Goal: Navigation & Orientation: Find specific page/section

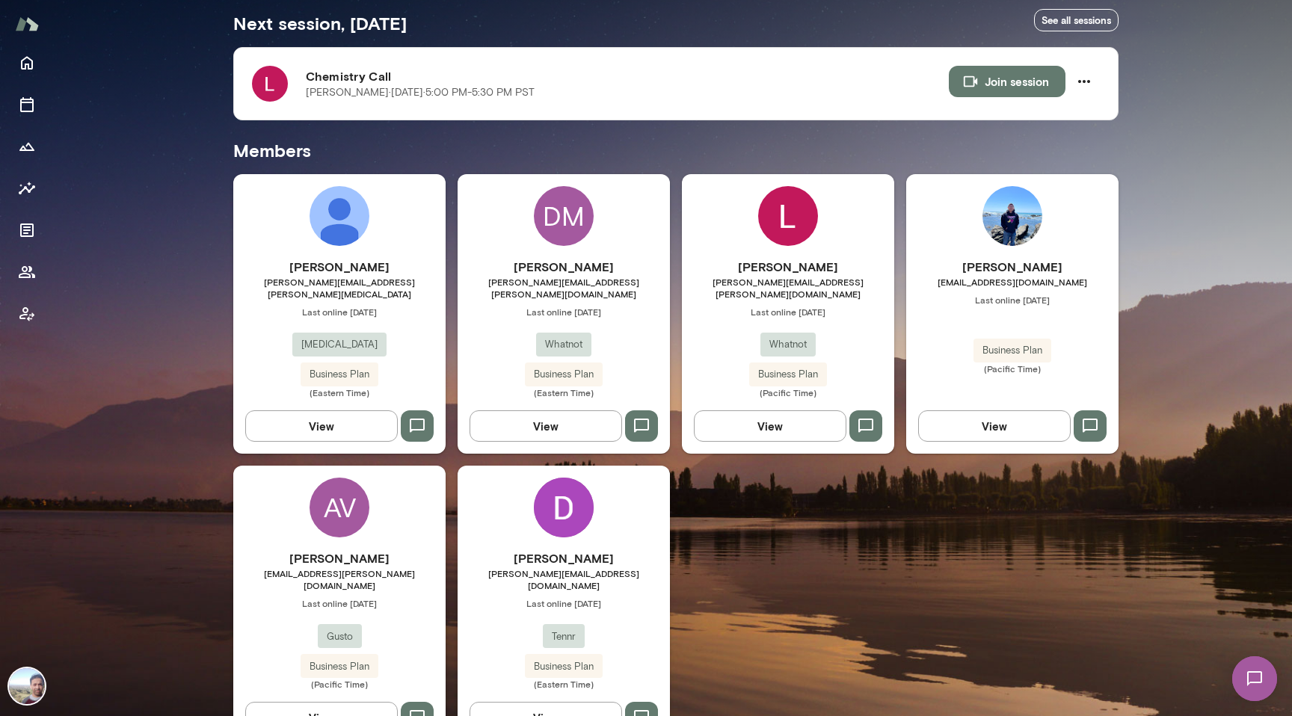
scroll to position [293, 0]
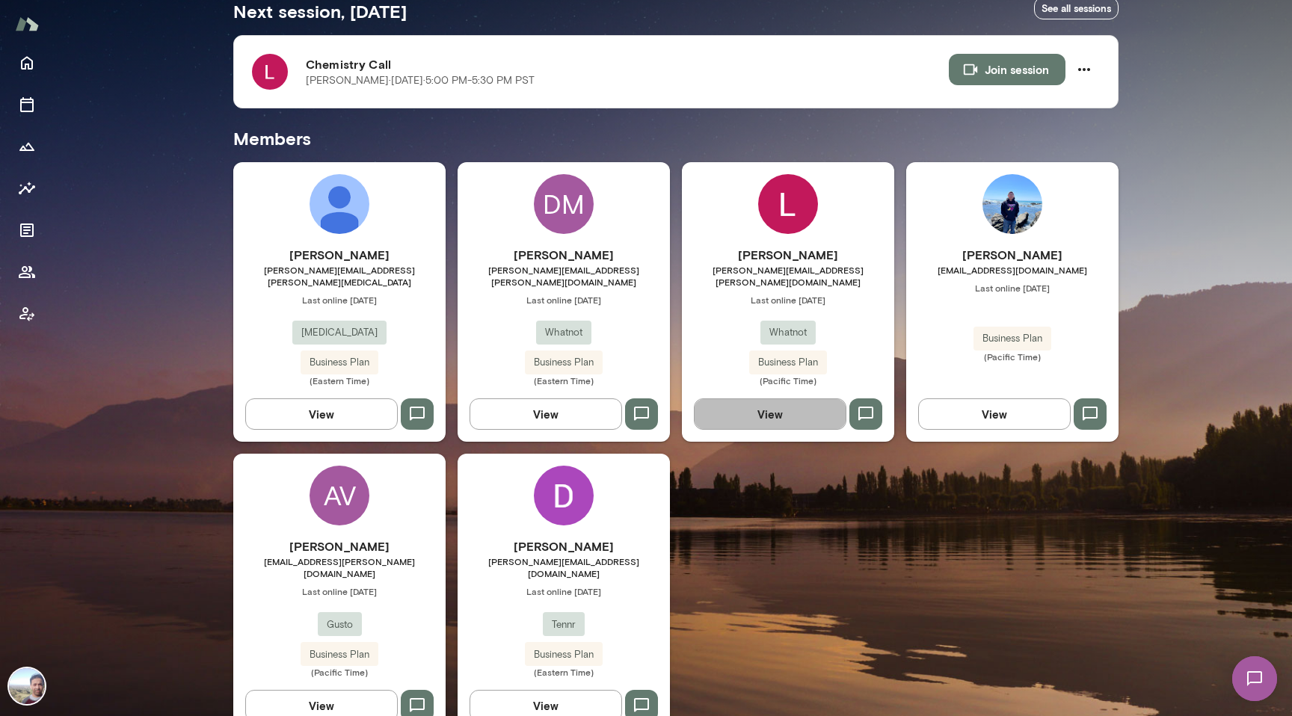
click at [788, 404] on button "View" at bounding box center [770, 413] width 153 height 31
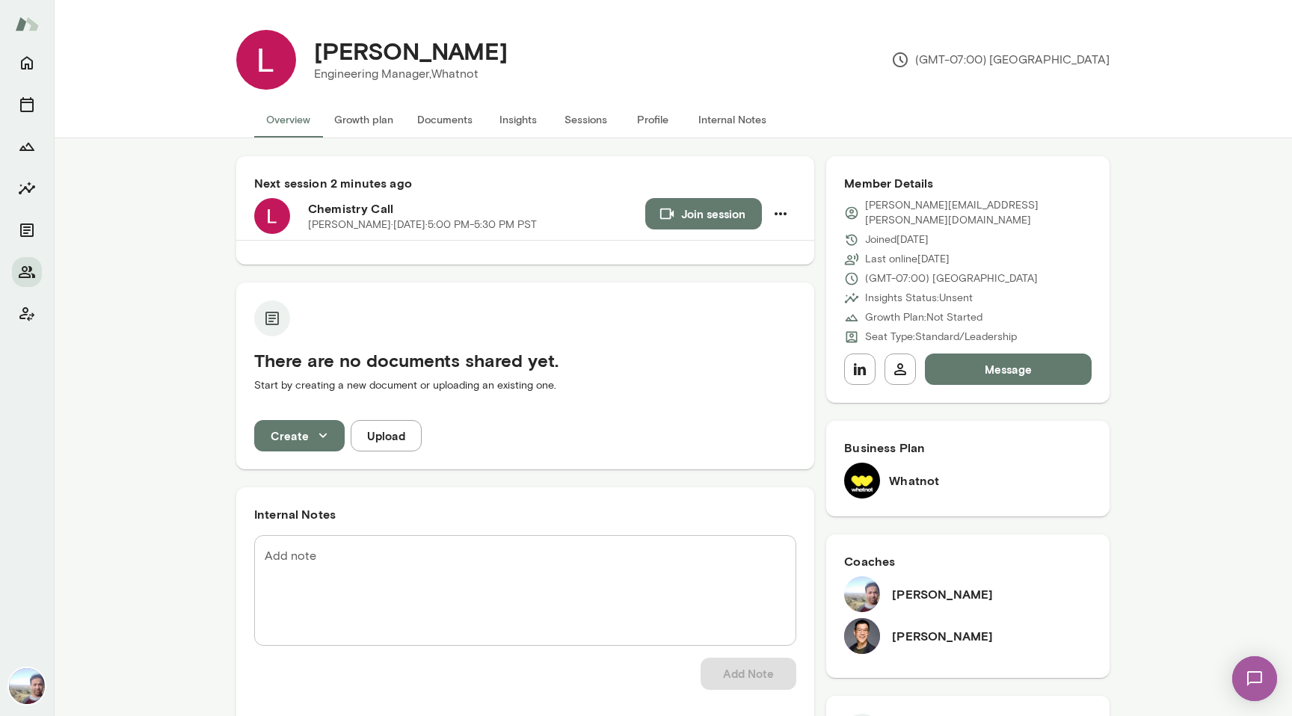
click at [374, 125] on button "Growth plan" at bounding box center [363, 120] width 83 height 36
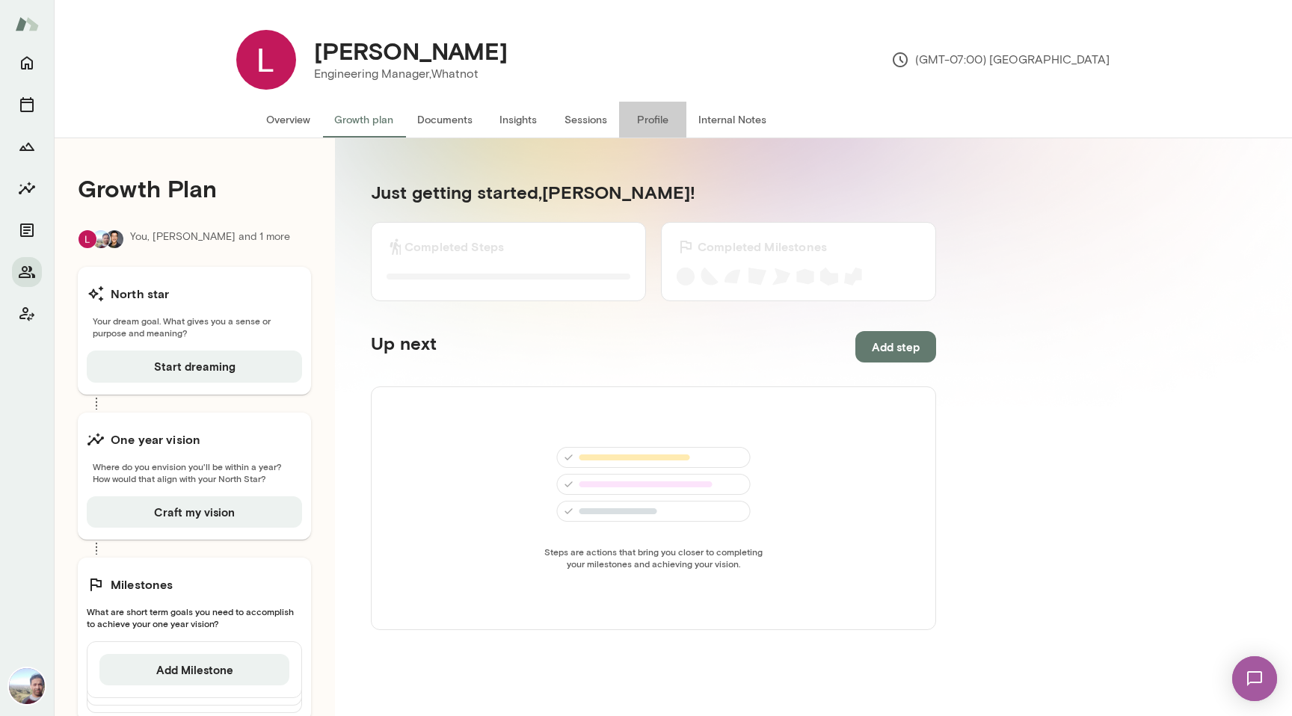
click at [658, 123] on button "Profile" at bounding box center [652, 120] width 67 height 36
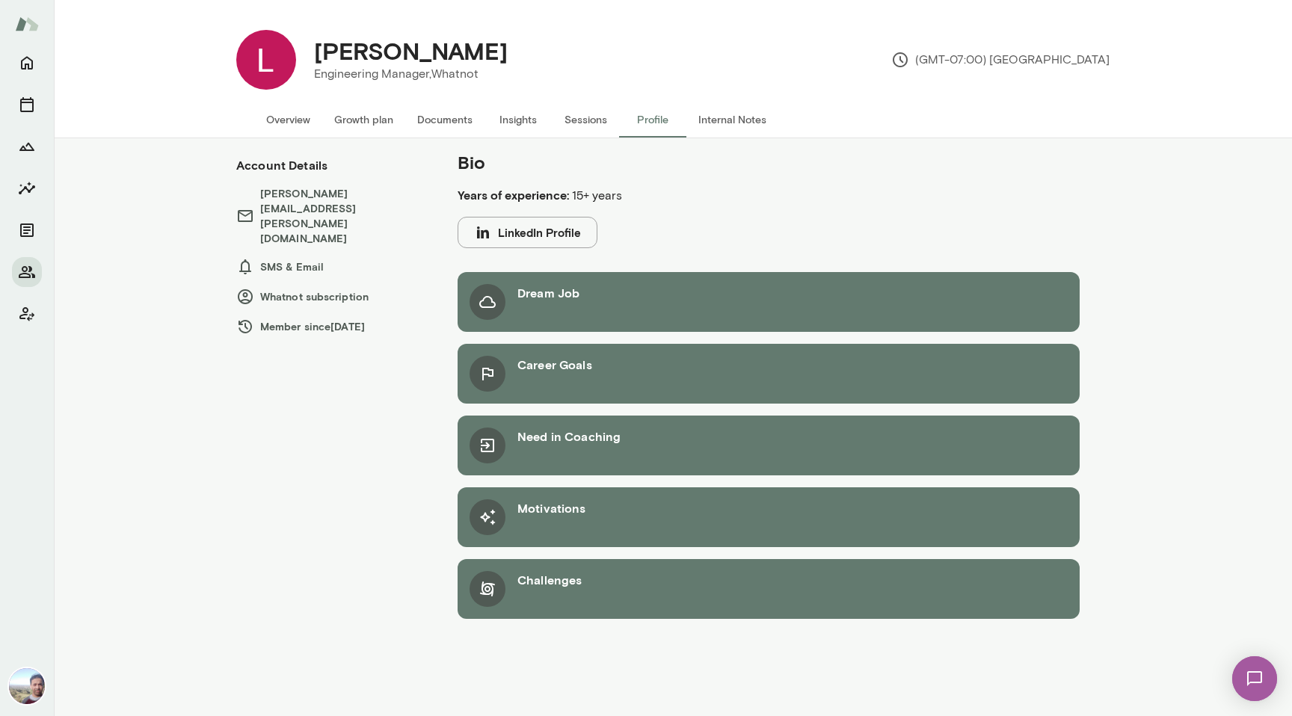
click at [712, 120] on button "Internal Notes" at bounding box center [732, 120] width 92 height 36
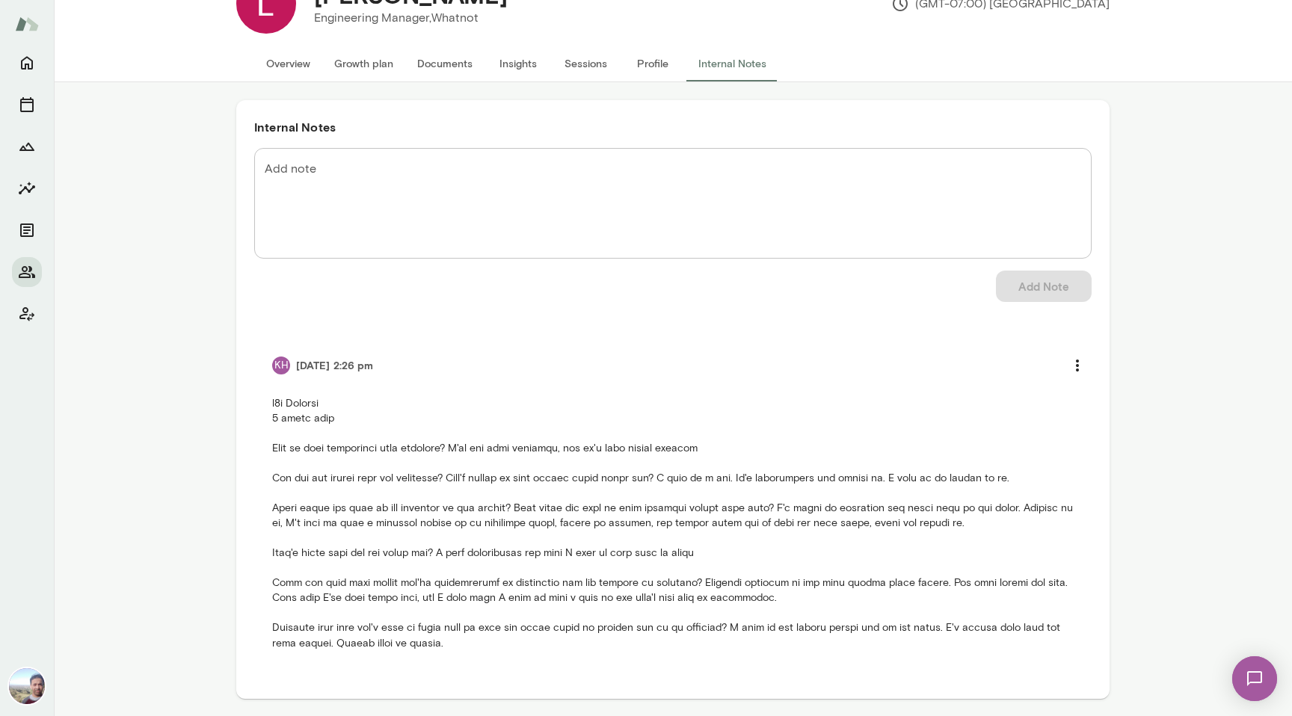
scroll to position [54, 0]
